Goal: Task Accomplishment & Management: Complete application form

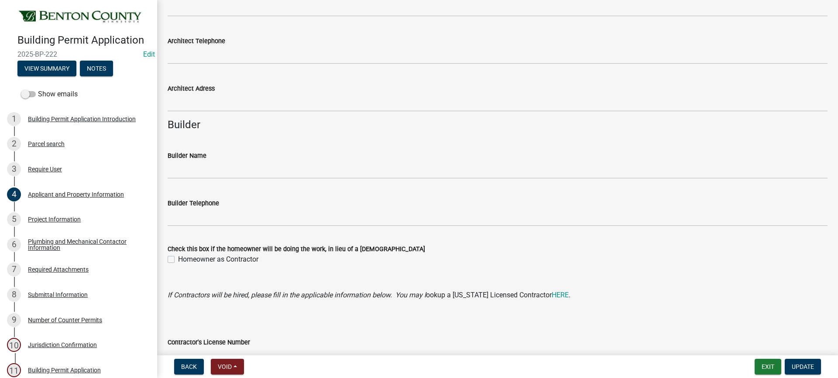
scroll to position [804, 0]
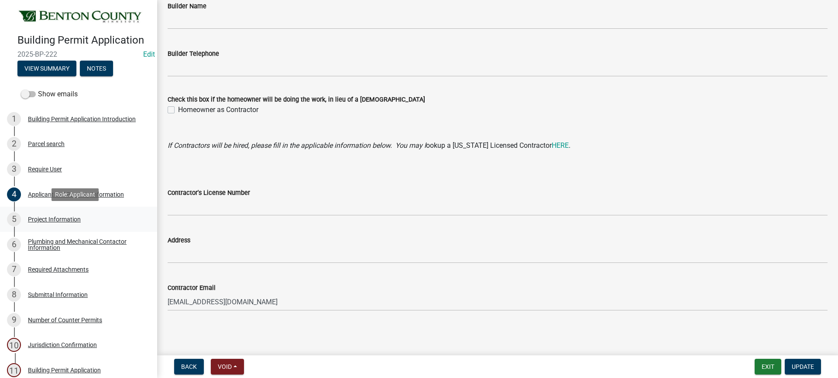
click at [58, 220] on div "Project Information" at bounding box center [54, 219] width 53 height 6
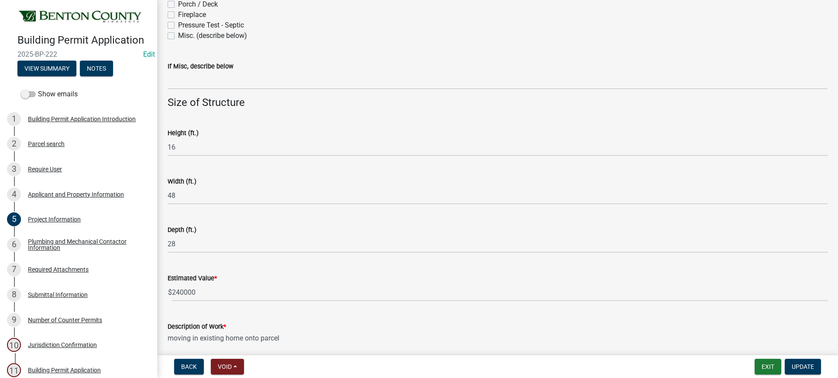
scroll to position [542, 0]
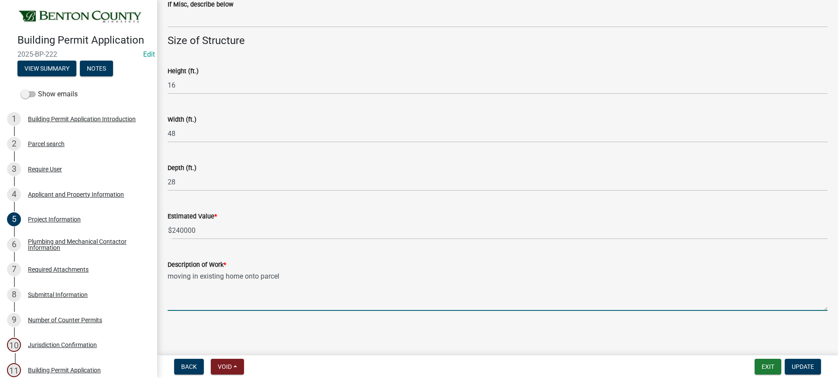
drag, startPoint x: 225, startPoint y: 275, endPoint x: 274, endPoint y: 303, distance: 56.1
click at [225, 275] on textarea "moving in existing home onto parcel" at bounding box center [498, 290] width 660 height 41
click at [274, 302] on textarea "moving in existing stick built home onto parcel" at bounding box center [498, 290] width 660 height 41
type textarea "moving in existing stick built home onto parcel"
click at [797, 365] on span "Update" at bounding box center [803, 367] width 22 height 7
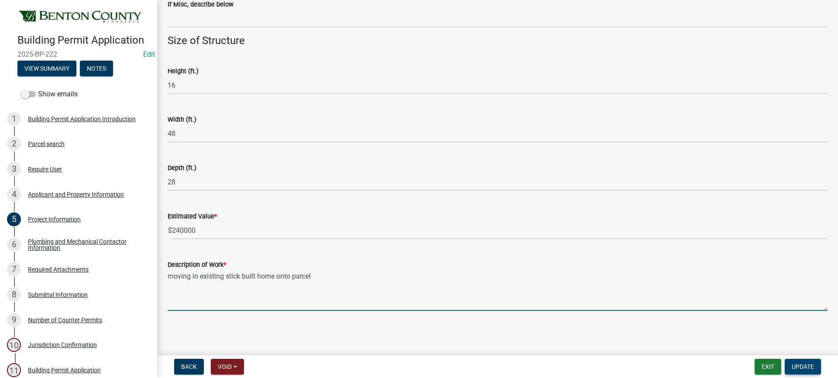
scroll to position [0, 0]
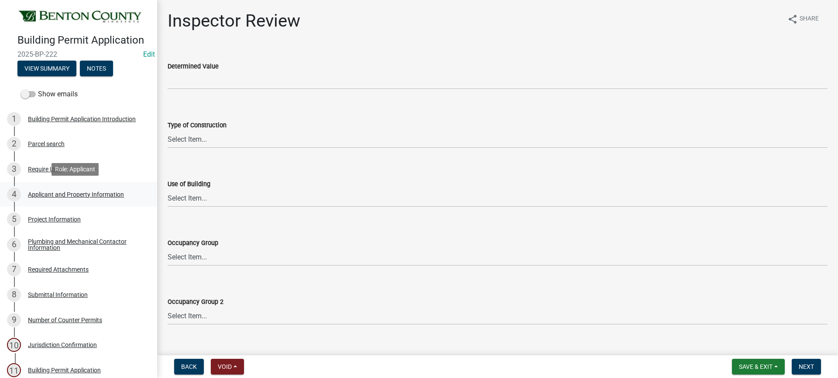
click at [55, 192] on div "Applicant and Property Information" at bounding box center [76, 195] width 96 height 6
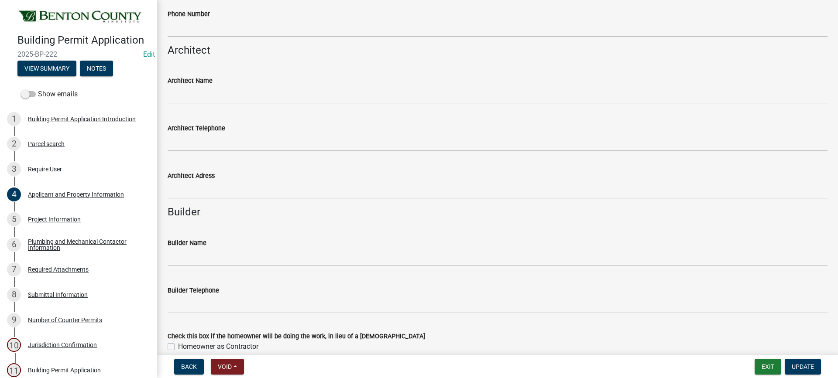
scroll to position [611, 0]
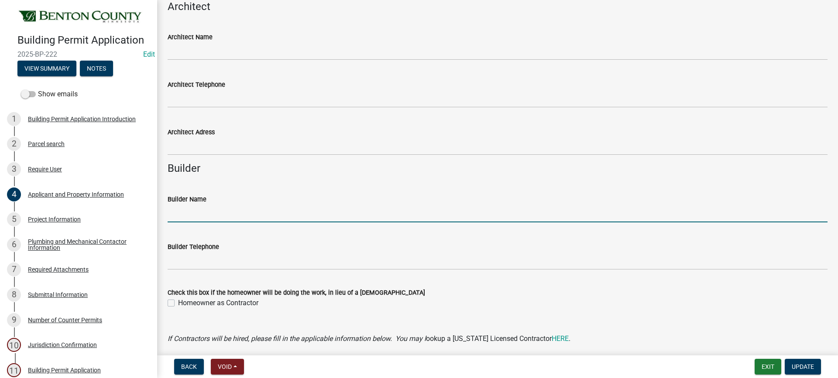
click at [229, 214] on input "Builder Name" at bounding box center [498, 214] width 660 height 18
type input "[PERSON_NAME]"
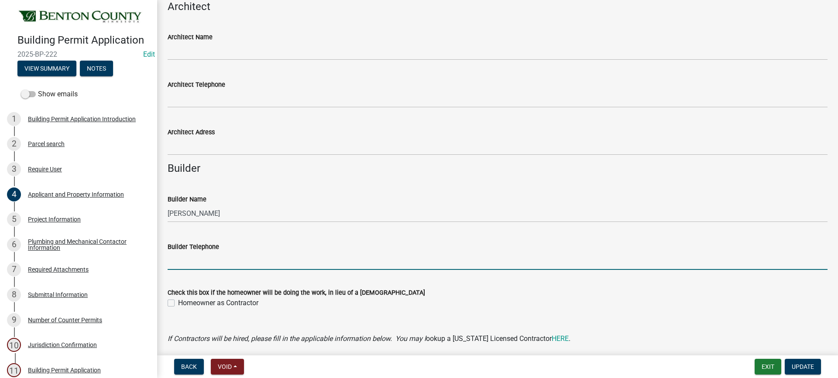
click at [213, 265] on input "Builder Telephone" at bounding box center [498, 261] width 660 height 18
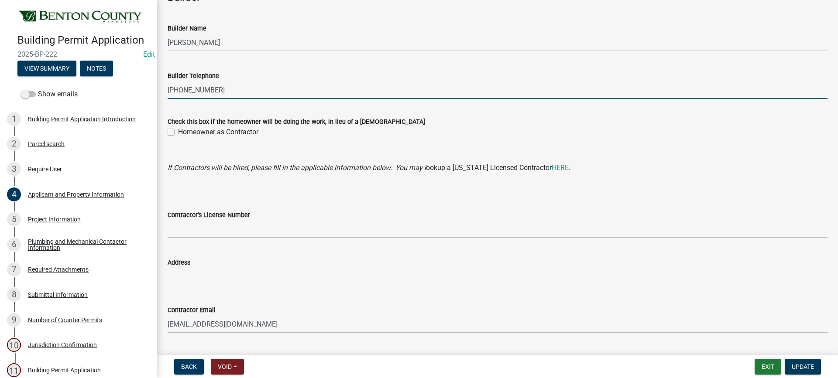
scroll to position [786, 0]
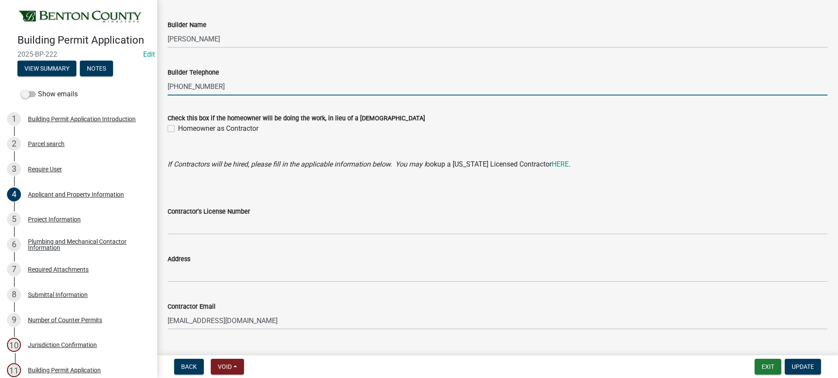
type input "[PHONE_NUMBER]"
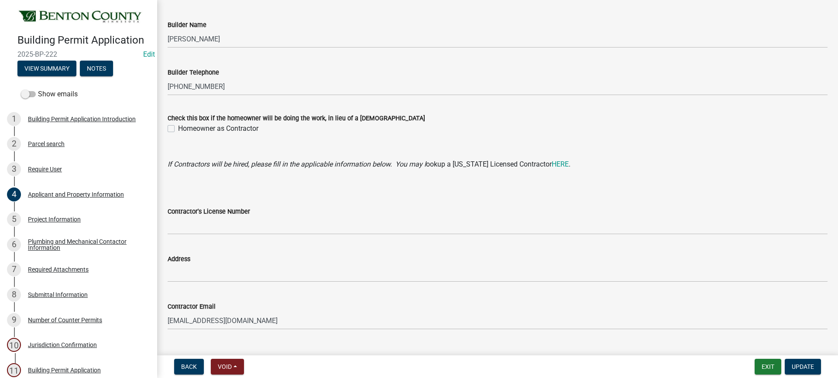
scroll to position [804, 0]
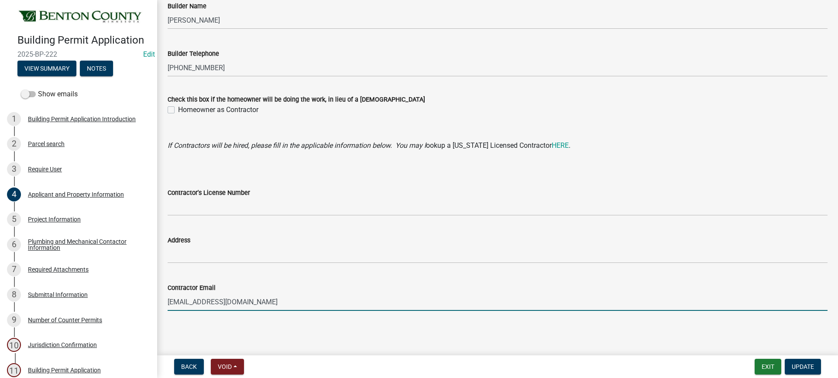
click at [186, 302] on input "[EMAIL_ADDRESS][DOMAIN_NAME]" at bounding box center [498, 302] width 660 height 18
click at [246, 296] on input "[EMAIL_ADDRESS][DOMAIN_NAME]" at bounding box center [498, 302] width 660 height 18
drag, startPoint x: 227, startPoint y: 300, endPoint x: 179, endPoint y: 302, distance: 47.2
click at [168, 302] on input "[EMAIL_ADDRESS][DOMAIN_NAME]" at bounding box center [498, 302] width 660 height 18
type input "[EMAIL_ADDRESS][DOMAIN_NAME]"
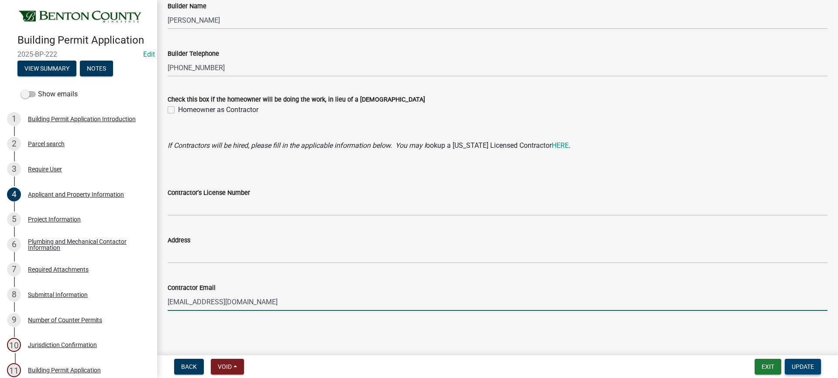
click at [798, 367] on span "Update" at bounding box center [803, 367] width 22 height 7
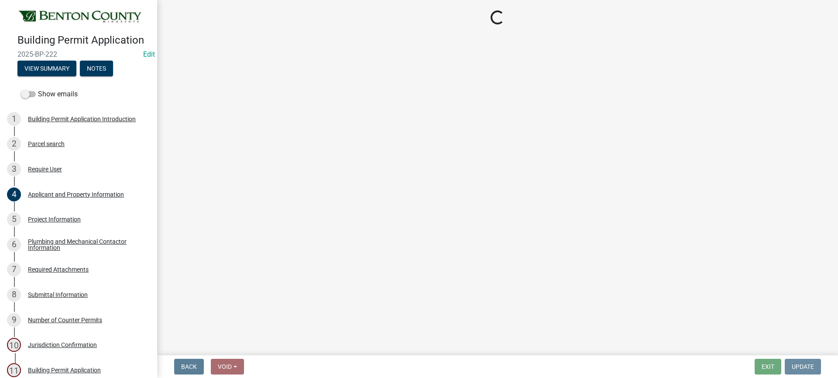
scroll to position [0, 0]
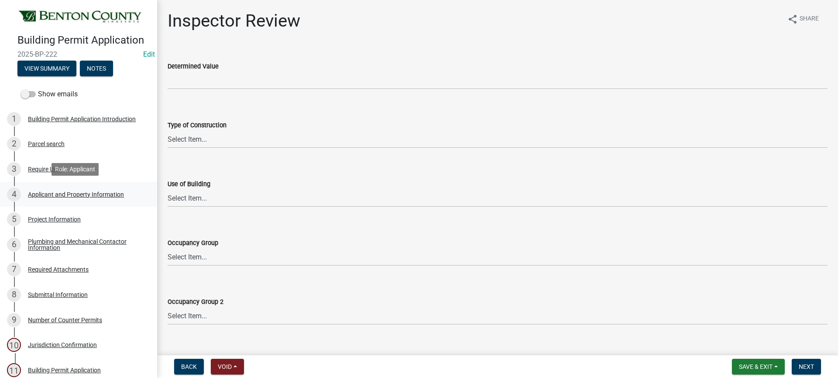
click at [85, 185] on link "4 Applicant and Property Information" at bounding box center [78, 194] width 157 height 25
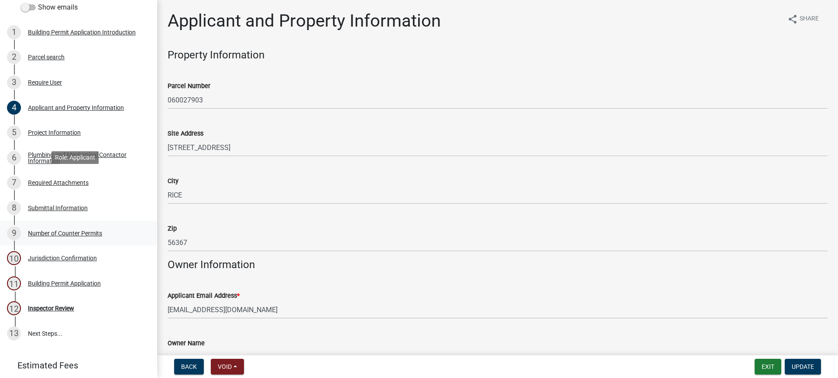
scroll to position [87, 0]
click at [76, 285] on div "Building Permit Application" at bounding box center [64, 283] width 73 height 6
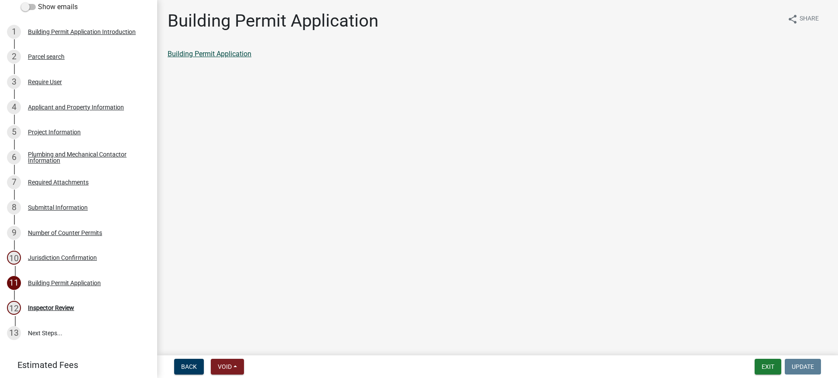
click at [231, 55] on link "Building Permit Application" at bounding box center [210, 54] width 84 height 8
click at [205, 51] on link "Building Permit Application" at bounding box center [210, 54] width 84 height 8
click at [55, 131] on div "Project Information" at bounding box center [54, 132] width 53 height 6
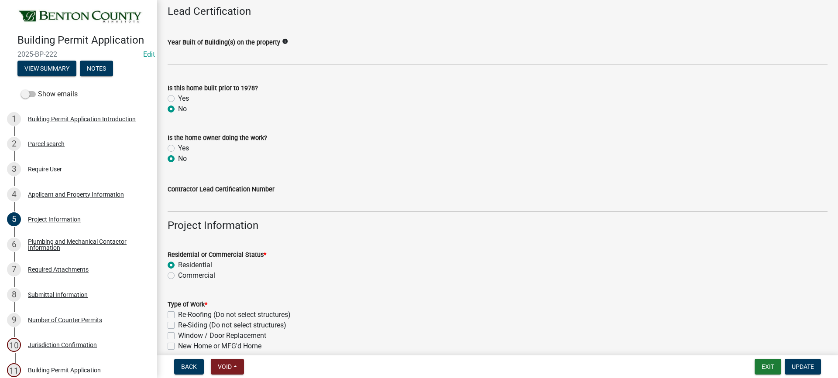
scroll to position [0, 0]
